Goal: Task Accomplishment & Management: Use online tool/utility

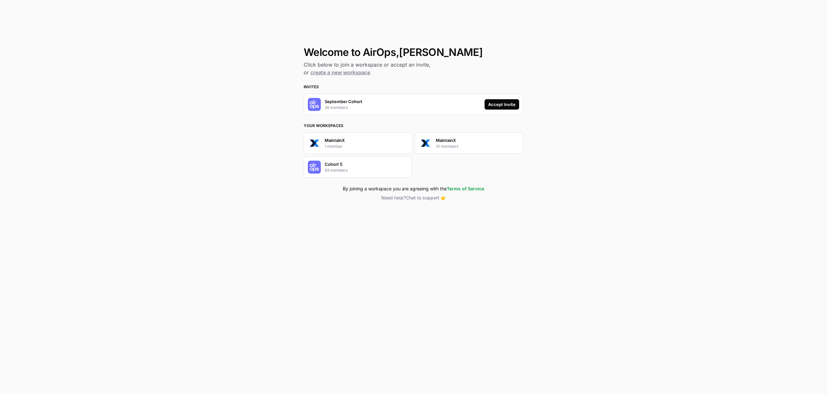
click at [501, 107] on div "Accept Invite" at bounding box center [501, 104] width 27 height 6
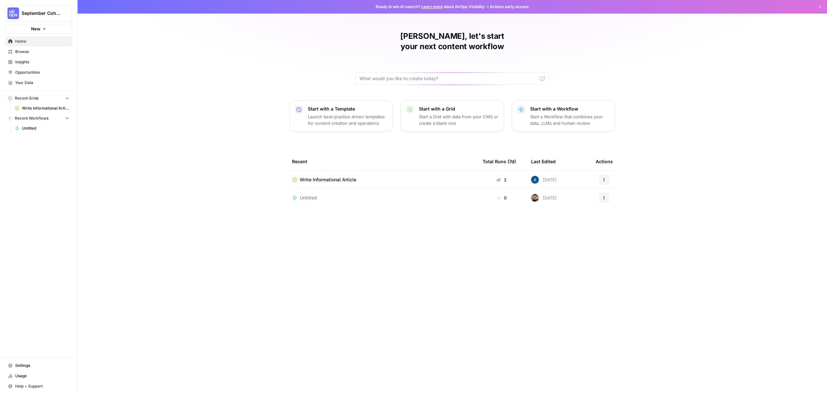
click at [32, 12] on span "September Cohort" at bounding box center [41, 13] width 39 height 6
click at [33, 58] on span "Cohort 5" at bounding box center [62, 59] width 85 height 6
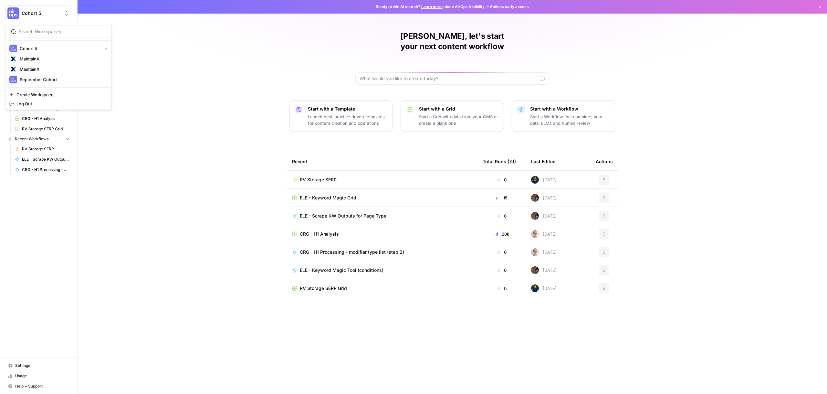
click at [36, 11] on span "Cohort 5" at bounding box center [41, 13] width 39 height 6
click at [42, 79] on span "September Cohort" at bounding box center [62, 79] width 85 height 6
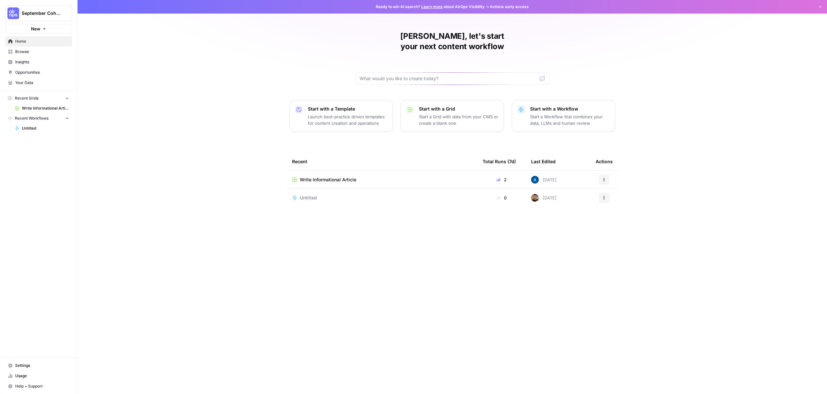
click at [34, 13] on span "September Cohort" at bounding box center [41, 13] width 39 height 6
click at [31, 61] on span "Cohort 5" at bounding box center [62, 59] width 85 height 6
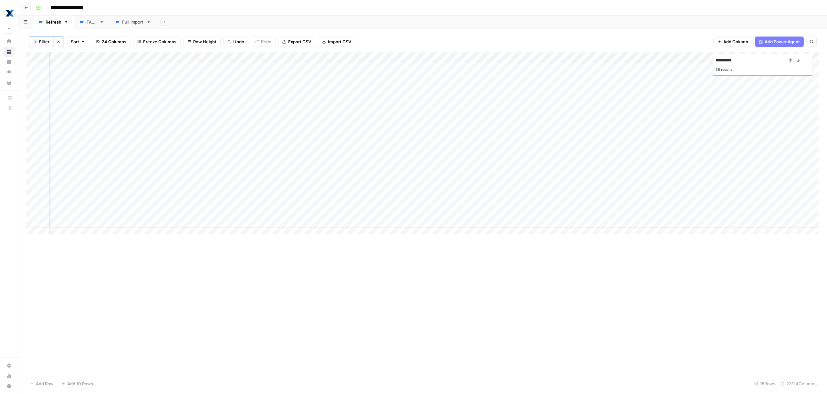
scroll to position [0, 609]
click at [357, 177] on div "Add Column" at bounding box center [422, 145] width 793 height 186
click at [358, 200] on div "Add Column" at bounding box center [422, 145] width 793 height 186
click at [349, 110] on div "Add Column" at bounding box center [422, 145] width 793 height 186
click at [350, 198] on div "Add Column" at bounding box center [422, 145] width 793 height 186
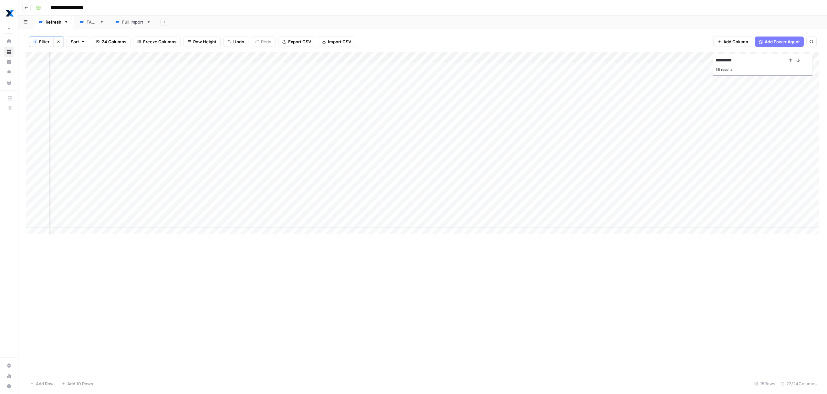
click at [348, 167] on div "Add Column" at bounding box center [422, 145] width 793 height 186
